Goal: Navigation & Orientation: Find specific page/section

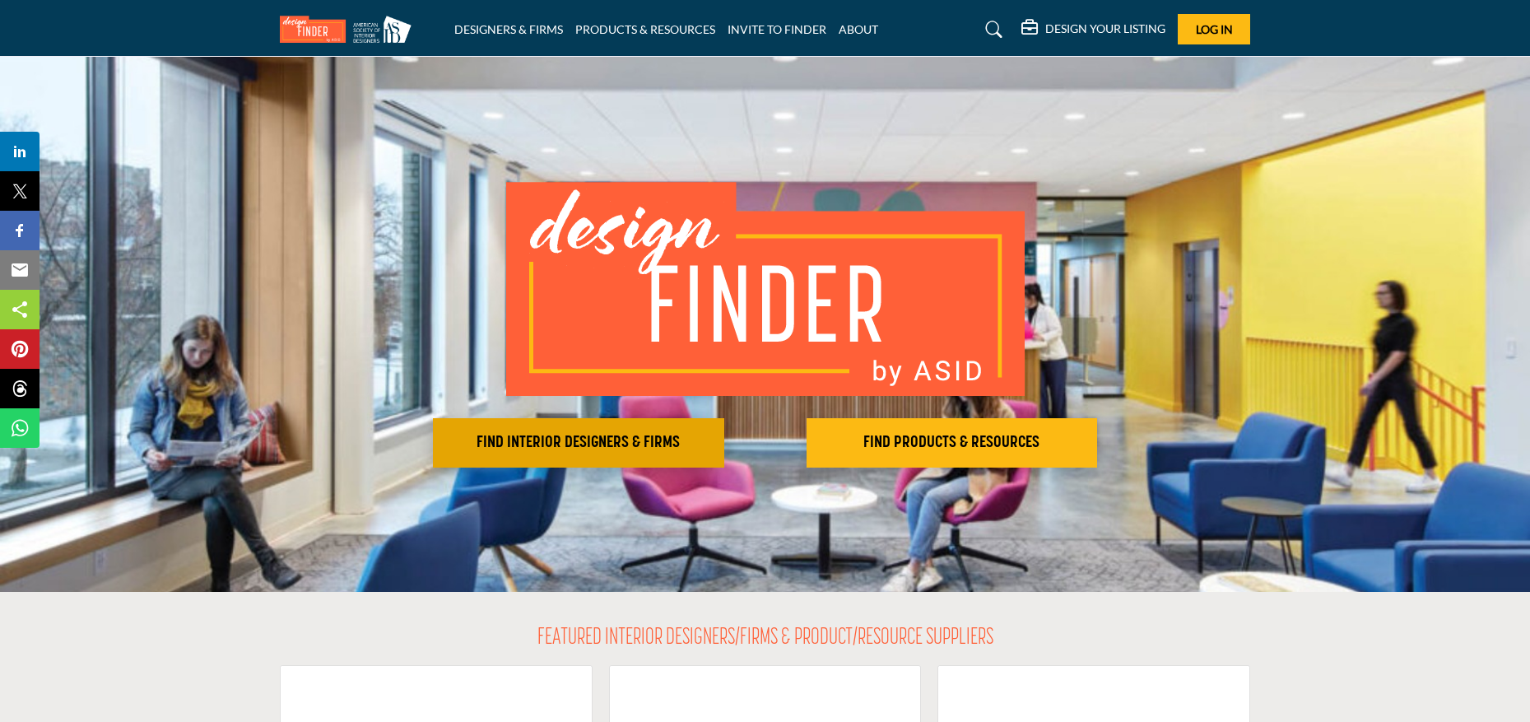
click at [597, 437] on h2 "FIND INTERIOR DESIGNERS & FIRMS" at bounding box center [578, 443] width 281 height 20
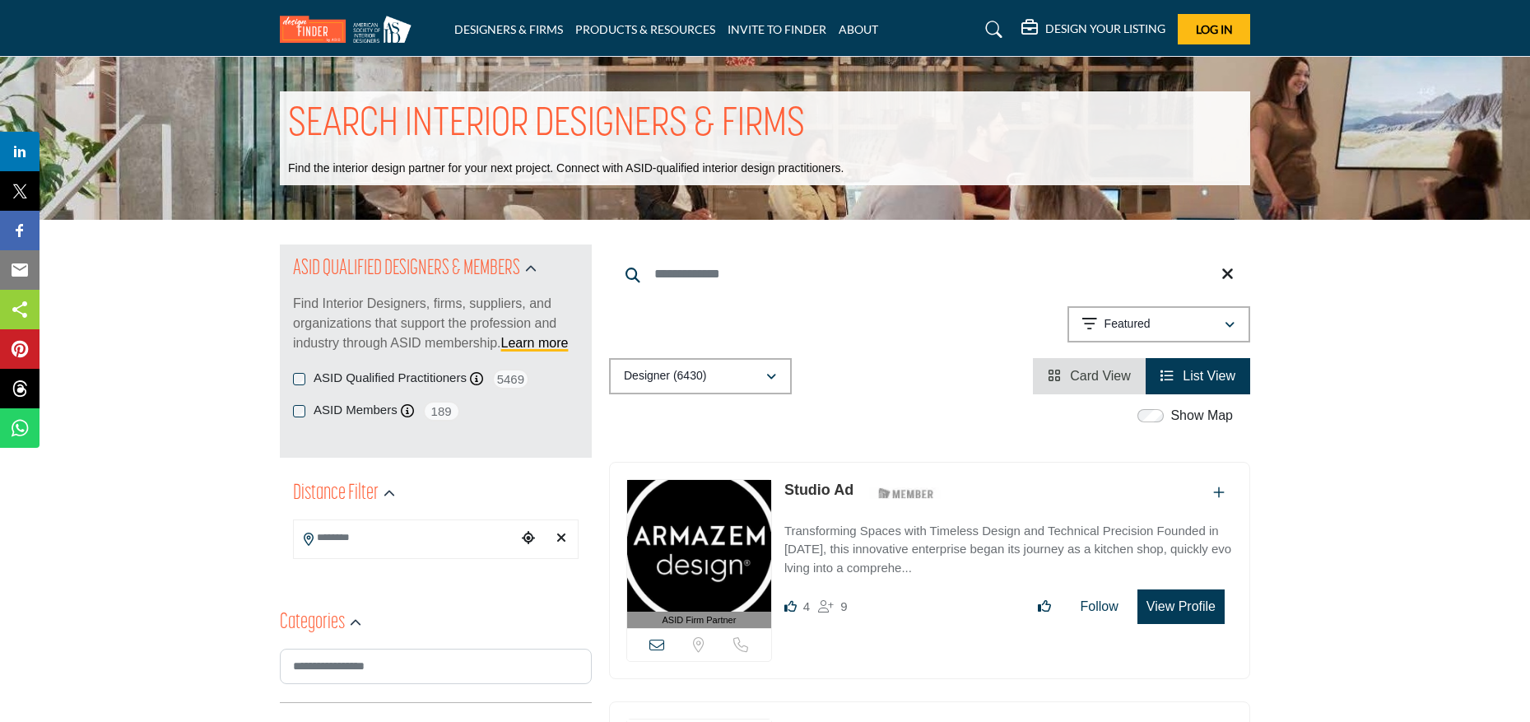
click at [310, 26] on img at bounding box center [350, 29] width 140 height 27
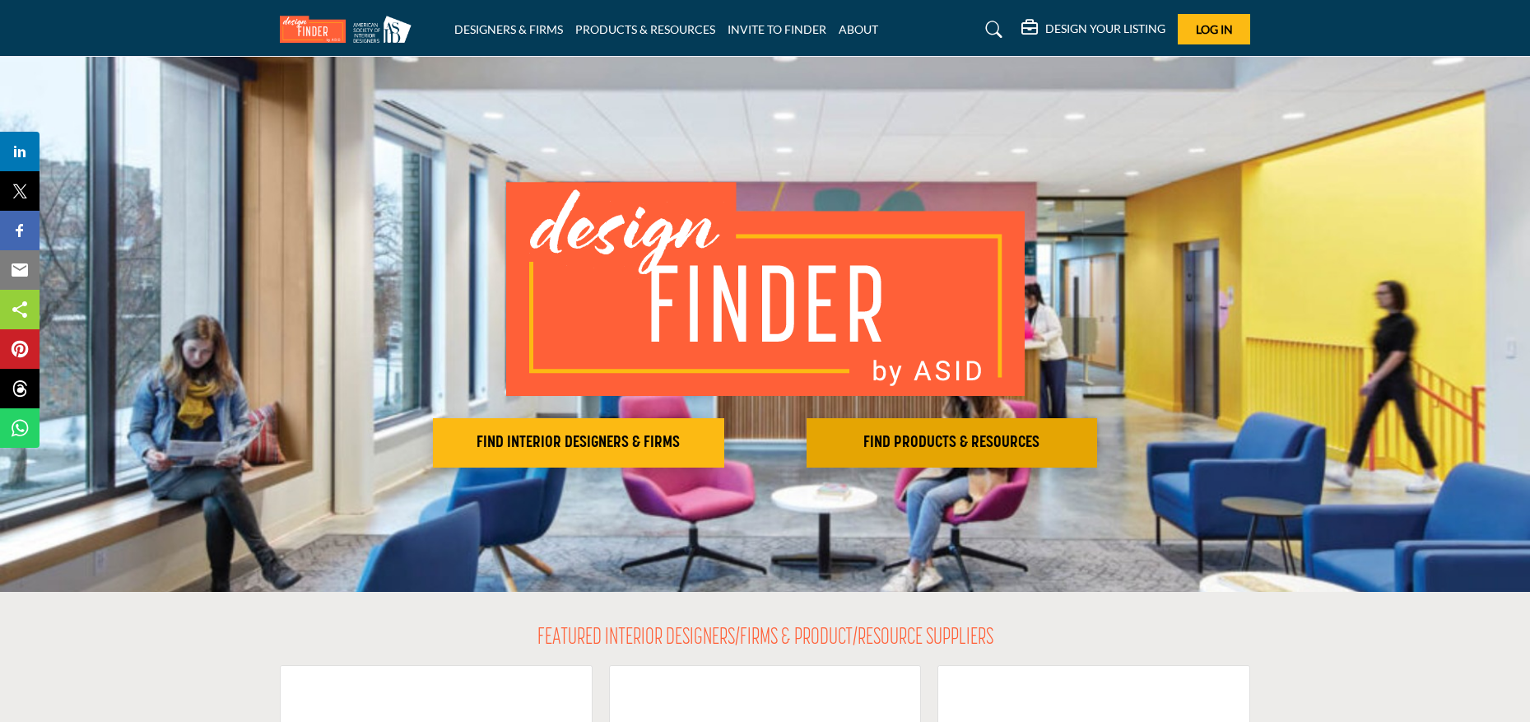
click at [942, 440] on h2 "FIND PRODUCTS & RESOURCES" at bounding box center [951, 443] width 281 height 20
